Goal: Check status: Check status

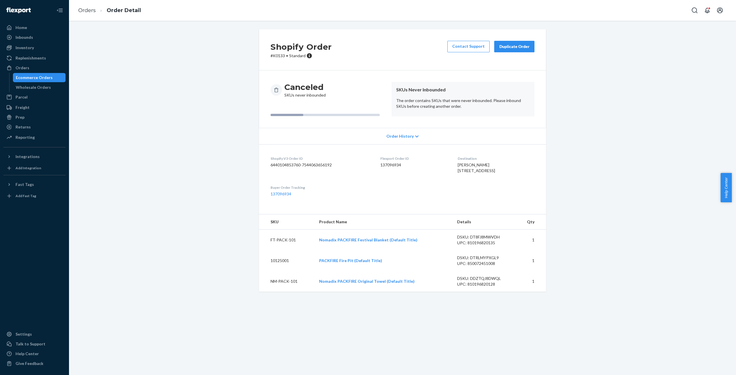
click at [414, 134] on div "Order History" at bounding box center [402, 136] width 287 height 16
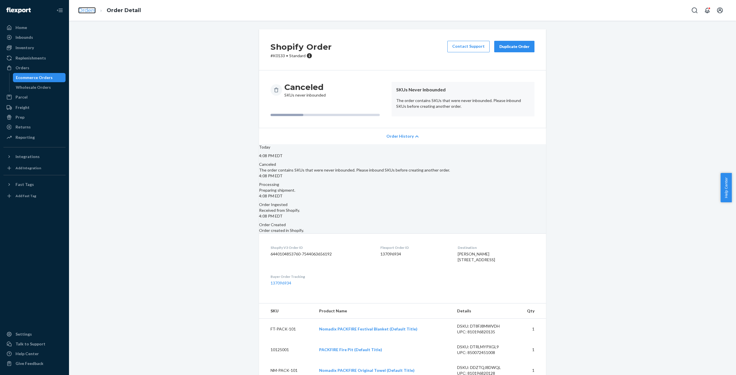
click at [83, 10] on link "Orders" at bounding box center [87, 10] width 18 height 6
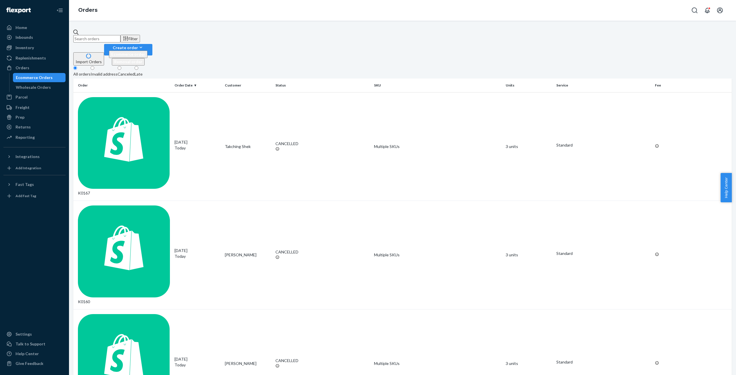
click at [118, 71] on div "Invalid address" at bounding box center [104, 74] width 27 height 6
click at [94, 66] on input "Invalid address" at bounding box center [93, 68] width 4 height 4
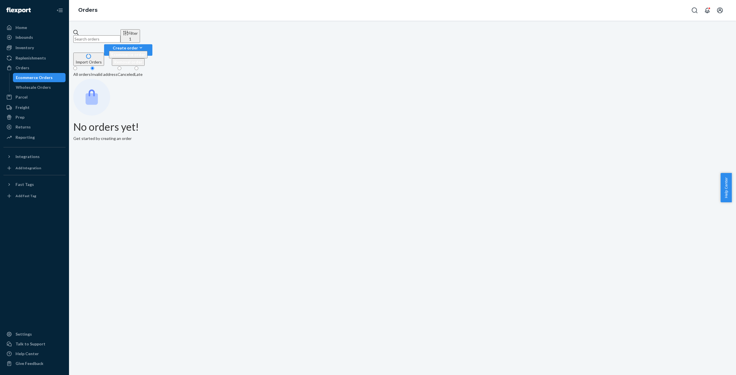
click at [91, 72] on div "All orders" at bounding box center [81, 75] width 17 height 6
click at [77, 66] on input "All orders" at bounding box center [75, 68] width 4 height 4
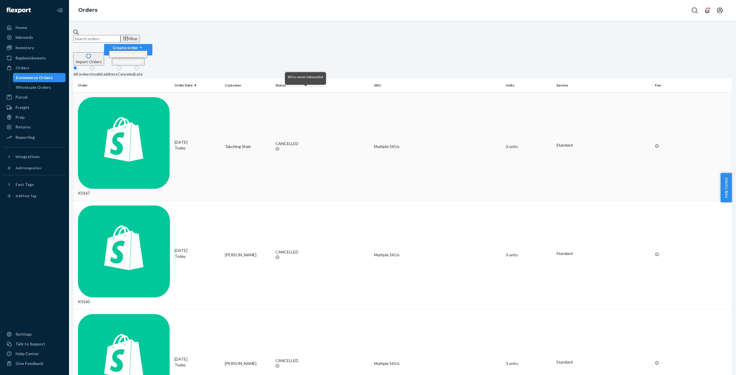
click at [280, 147] on icon at bounding box center [278, 149] width 4 height 4
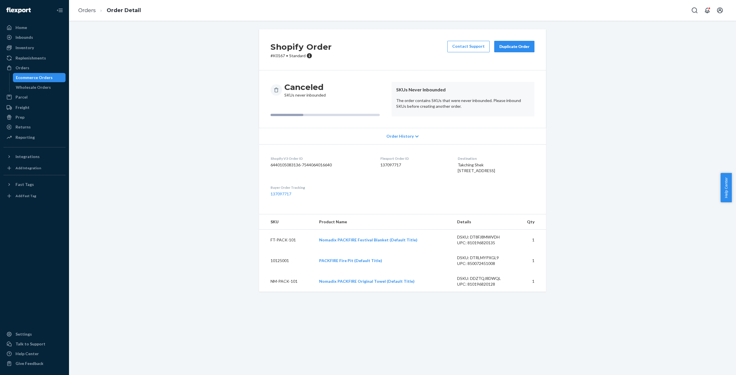
drag, startPoint x: 297, startPoint y: 115, endPoint x: 308, endPoint y: 114, distance: 11.2
click at [308, 114] on div at bounding box center [325, 115] width 109 height 2
drag, startPoint x: 311, startPoint y: 90, endPoint x: 324, endPoint y: 90, distance: 13.8
click at [324, 90] on div "Canceled SKUs never inbounded" at bounding box center [329, 90] width 116 height 16
click at [313, 105] on div "Canceled SKUs never inbounded" at bounding box center [329, 99] width 116 height 35
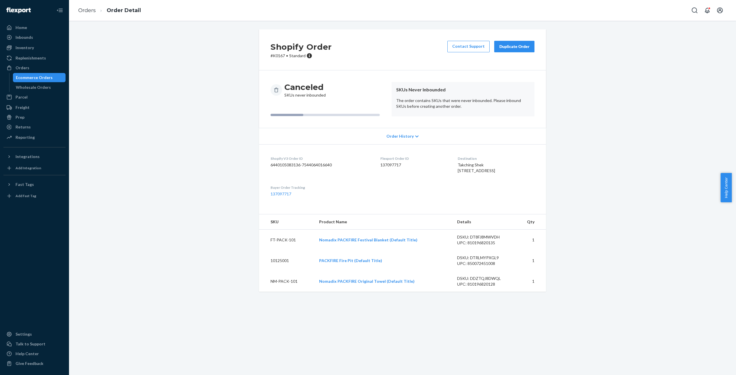
click at [305, 113] on div "Canceled SKUs never inbounded" at bounding box center [329, 99] width 116 height 35
click at [407, 137] on span "Order History" at bounding box center [400, 136] width 27 height 6
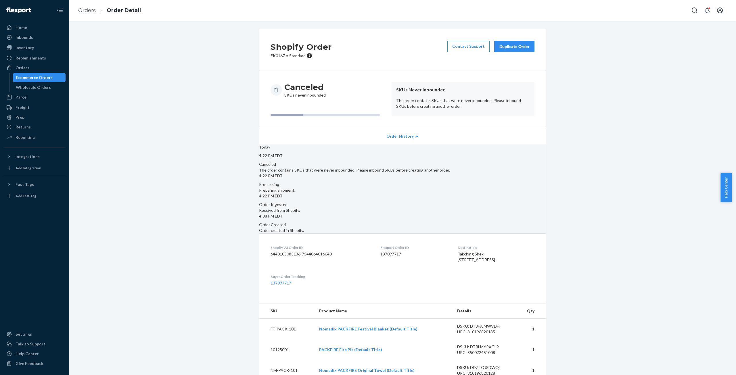
click at [29, 76] on div "Ecommerce Orders" at bounding box center [34, 78] width 37 height 6
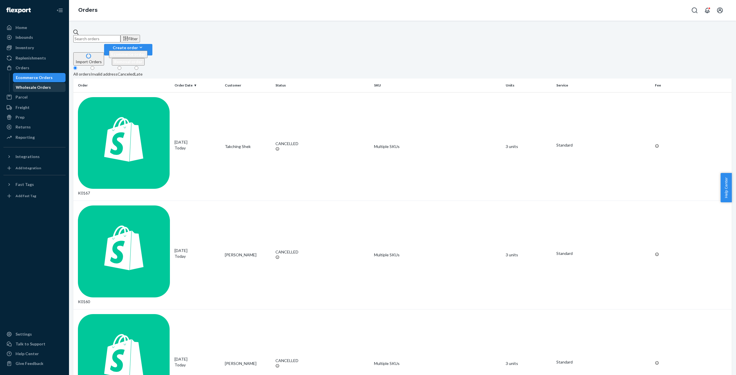
click at [23, 87] on div "Wholesale Orders" at bounding box center [33, 88] width 35 height 6
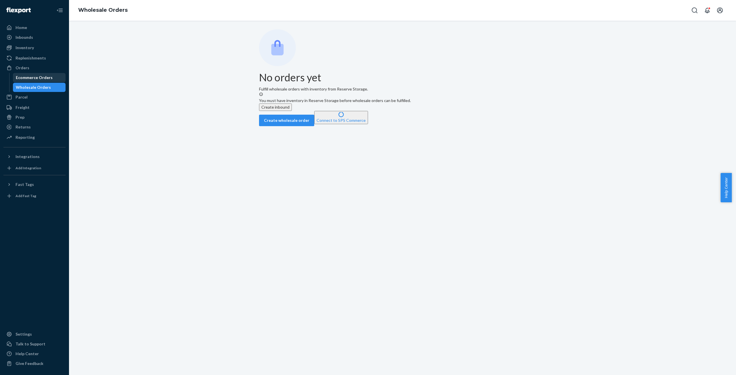
click at [24, 77] on div "Ecommerce Orders" at bounding box center [34, 78] width 37 height 6
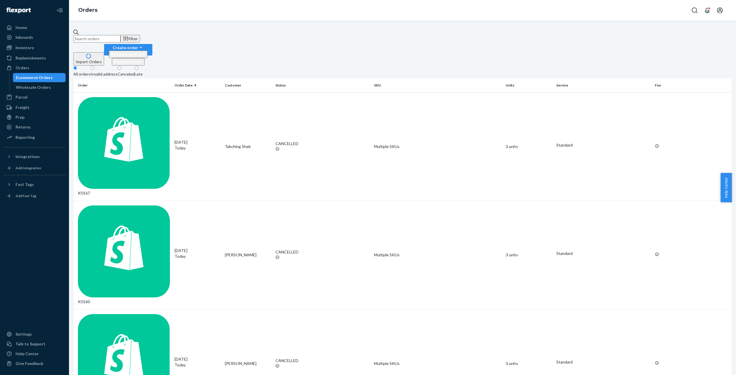
click at [118, 71] on div "Invalid address" at bounding box center [104, 74] width 27 height 6
click at [94, 66] on input "Invalid address" at bounding box center [93, 68] width 4 height 4
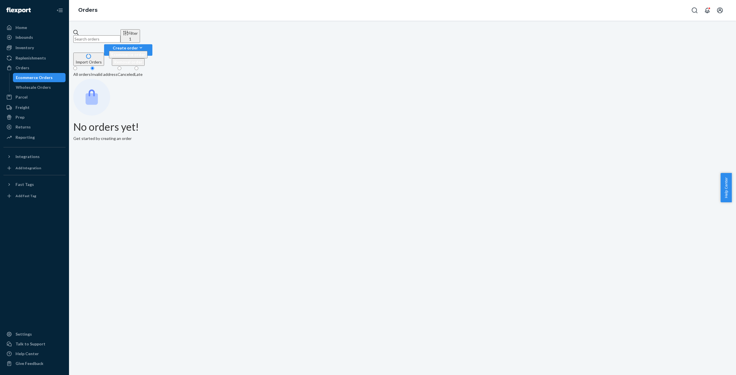
click at [135, 72] on div "Canceled" at bounding box center [126, 75] width 17 height 6
click at [121, 66] on input "Canceled" at bounding box center [120, 68] width 4 height 4
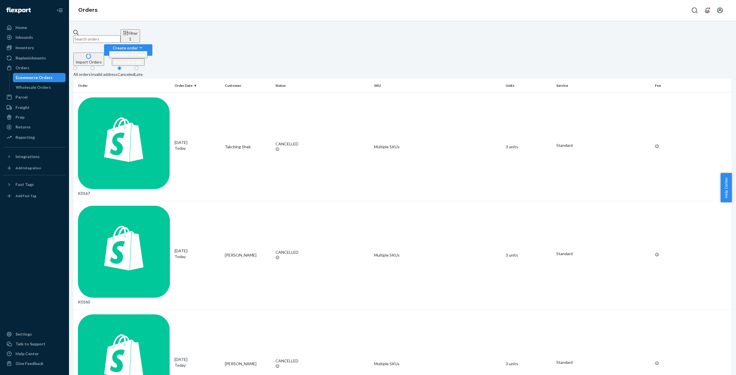
click at [143, 72] on div "Late" at bounding box center [139, 75] width 8 height 6
click at [138, 66] on input "Late" at bounding box center [137, 68] width 4 height 4
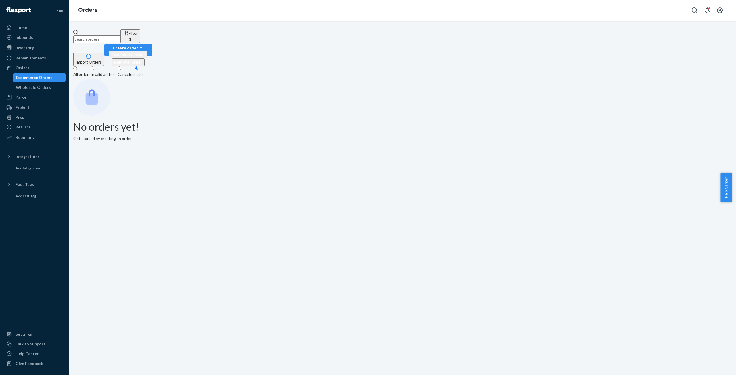
click at [83, 72] on div "All orders" at bounding box center [81, 75] width 17 height 6
click at [77, 66] on input "All orders" at bounding box center [75, 68] width 4 height 4
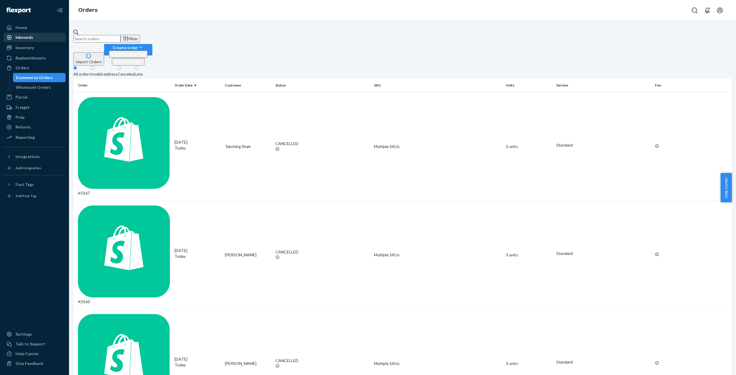
click at [21, 41] on div "Inbounds" at bounding box center [34, 37] width 61 height 8
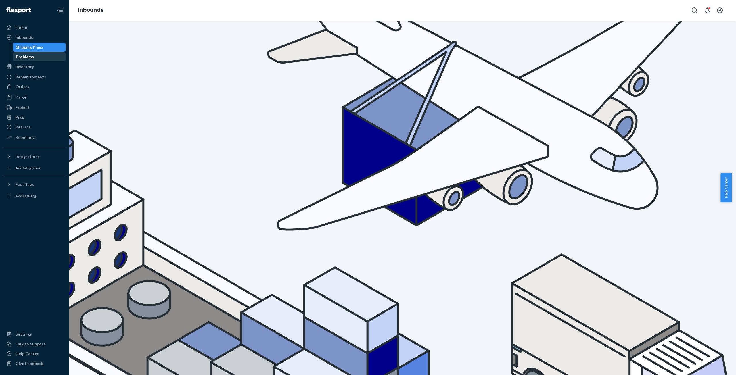
click at [25, 60] on div "Problems" at bounding box center [40, 57] width 52 height 8
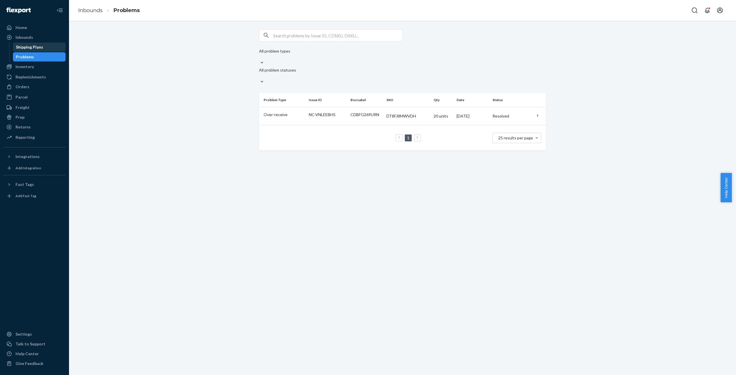
click at [26, 49] on div "Shipping Plans" at bounding box center [29, 47] width 27 height 6
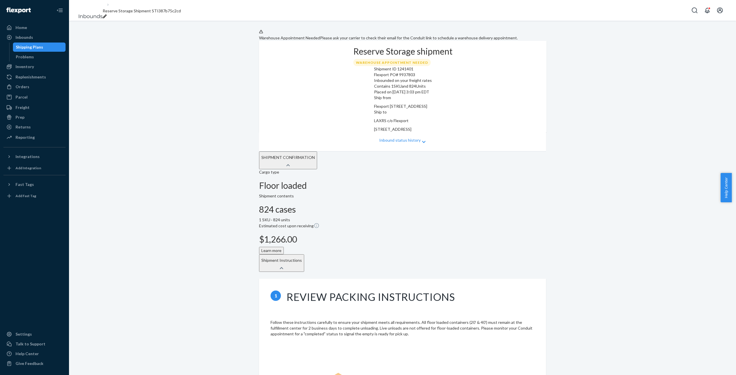
click at [427, 152] on div "Inbound status history" at bounding box center [402, 141] width 287 height 19
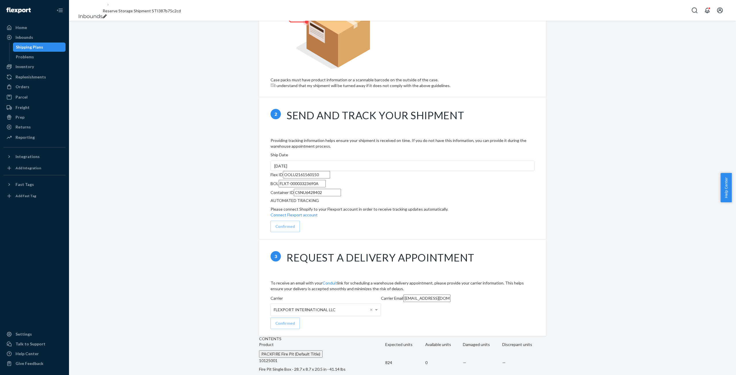
scroll to position [472, 0]
